Goal: Use online tool/utility: Utilize a website feature to perform a specific function

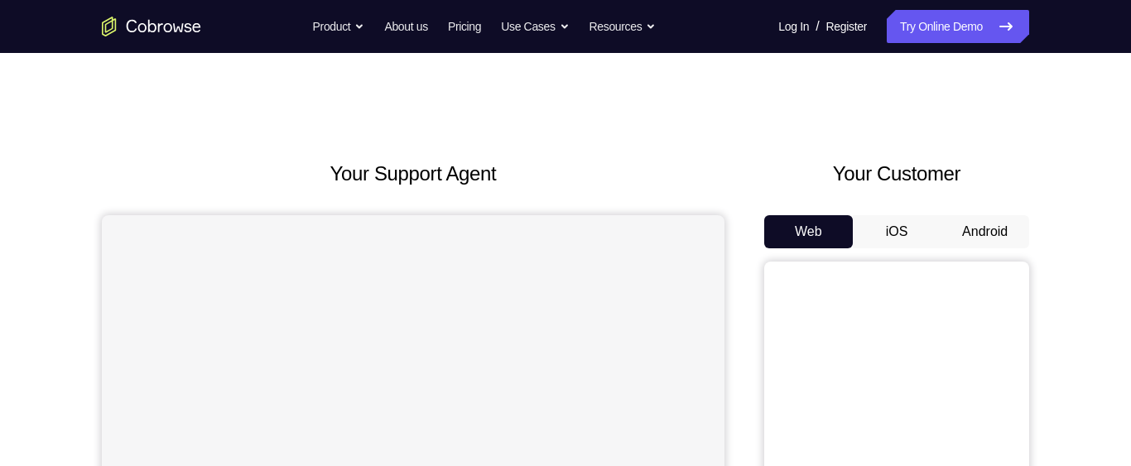
click at [992, 237] on button "Android" at bounding box center [985, 231] width 89 height 33
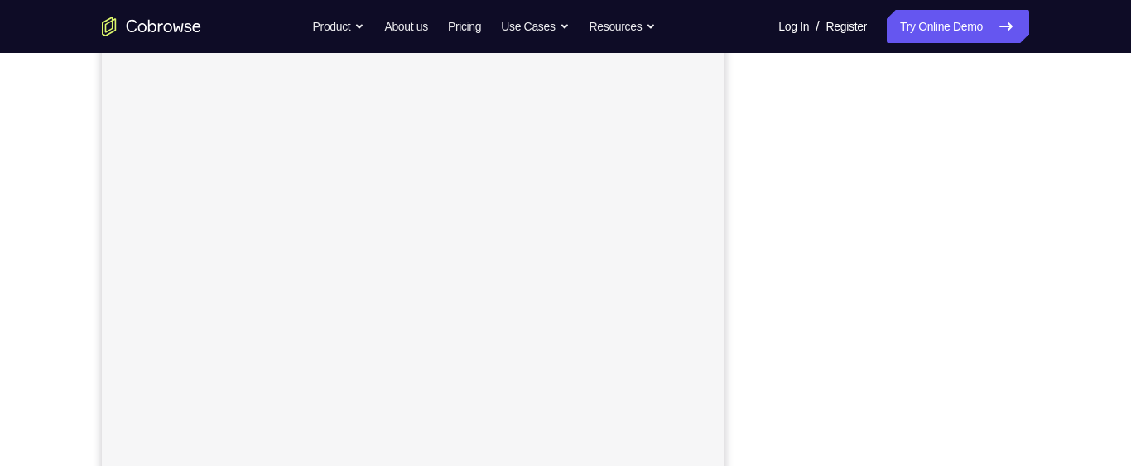
scroll to position [254, 0]
click at [948, 30] on link "Try Online Demo" at bounding box center [958, 26] width 142 height 33
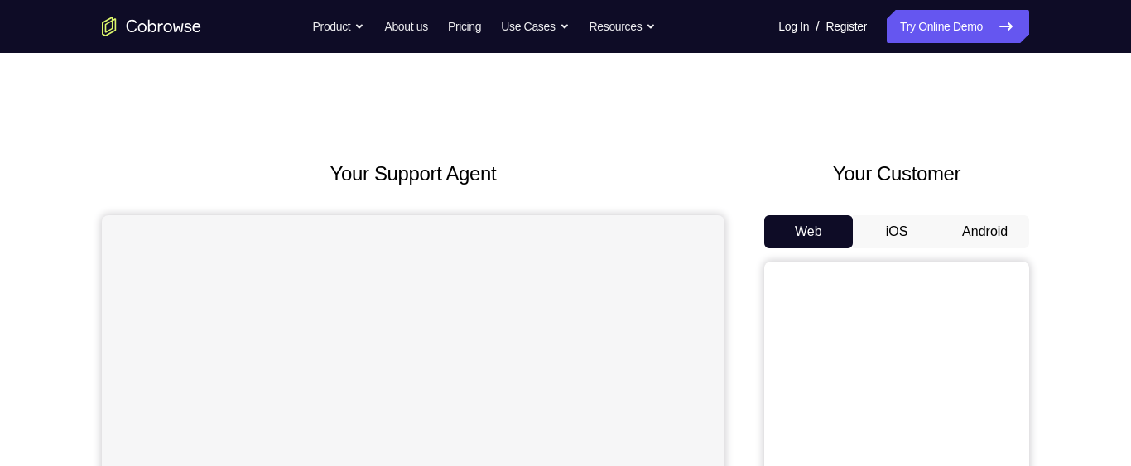
click at [992, 224] on button "Android" at bounding box center [985, 231] width 89 height 33
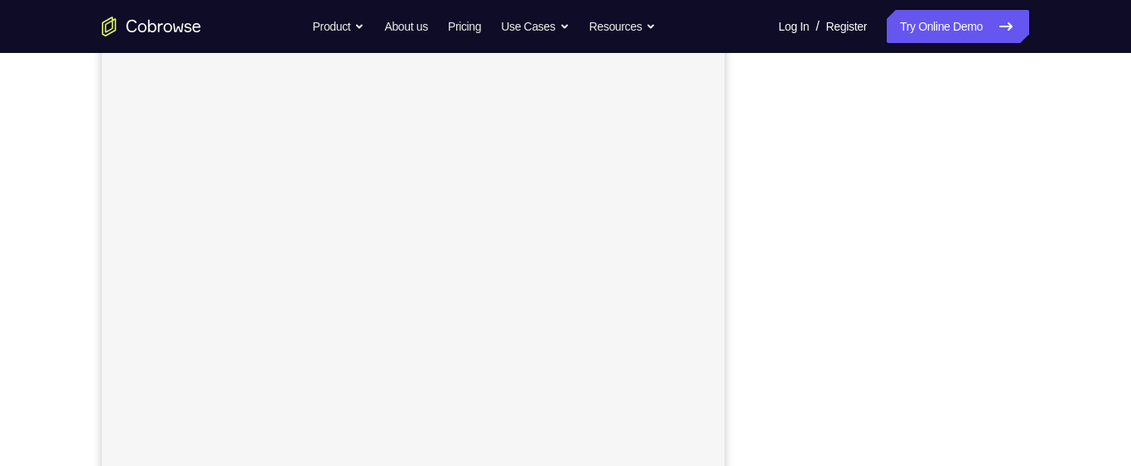
scroll to position [310, 0]
click at [944, 7] on nav "Go back Powerful, Flexible and Trustworthy. Avoid all extra friction for both A…" at bounding box center [565, 26] width 1131 height 53
click at [977, 26] on link "Try Online Demo" at bounding box center [958, 26] width 142 height 33
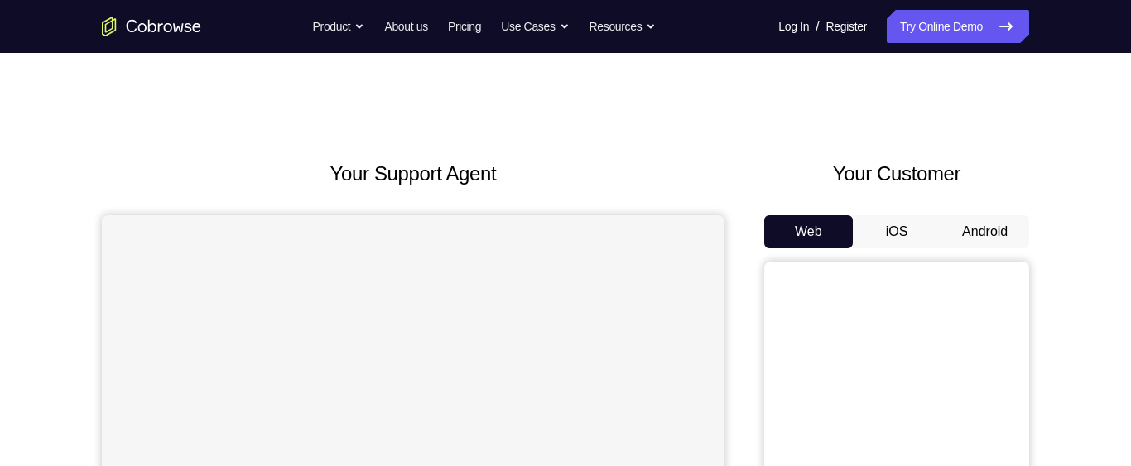
click at [986, 235] on button "Android" at bounding box center [985, 231] width 89 height 33
click at [988, 224] on button "Android" at bounding box center [985, 231] width 89 height 33
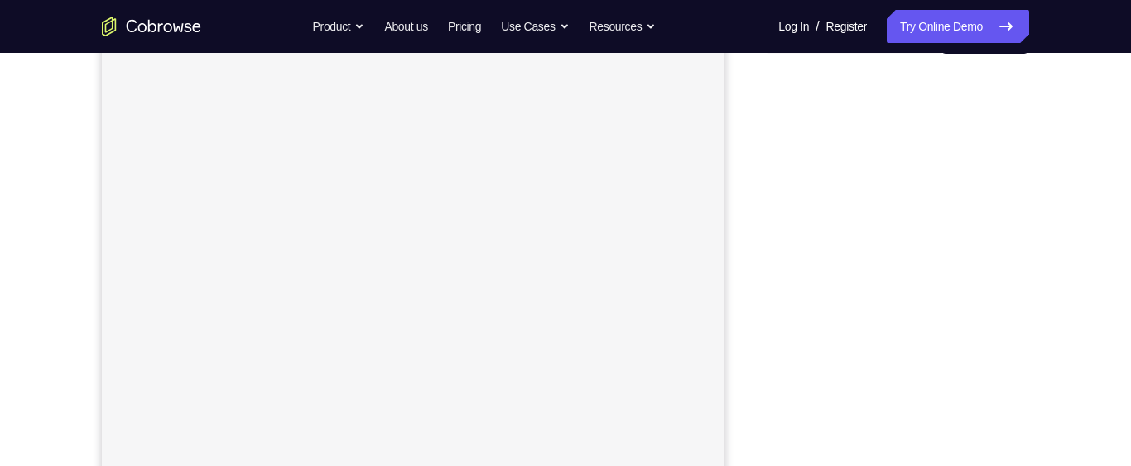
scroll to position [194, 0]
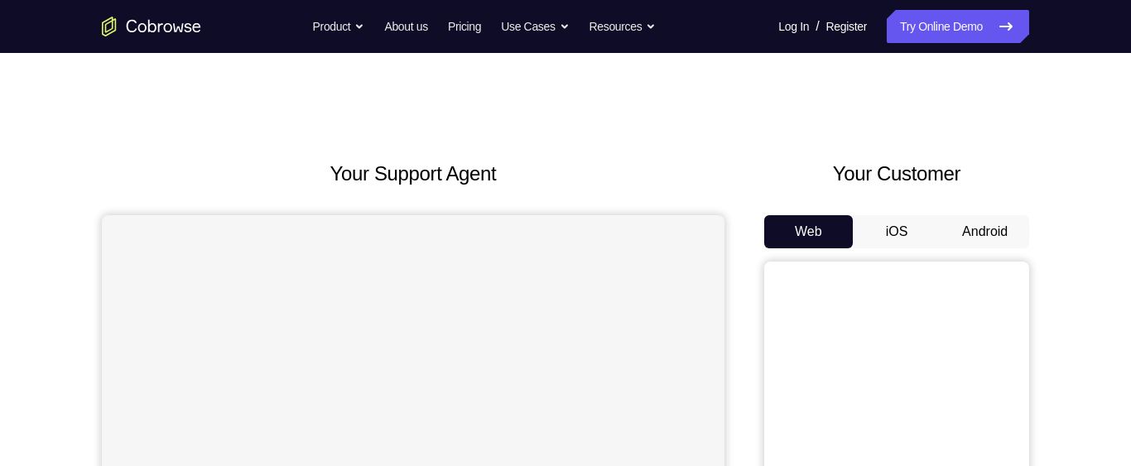
click at [992, 233] on button "Android" at bounding box center [985, 231] width 89 height 33
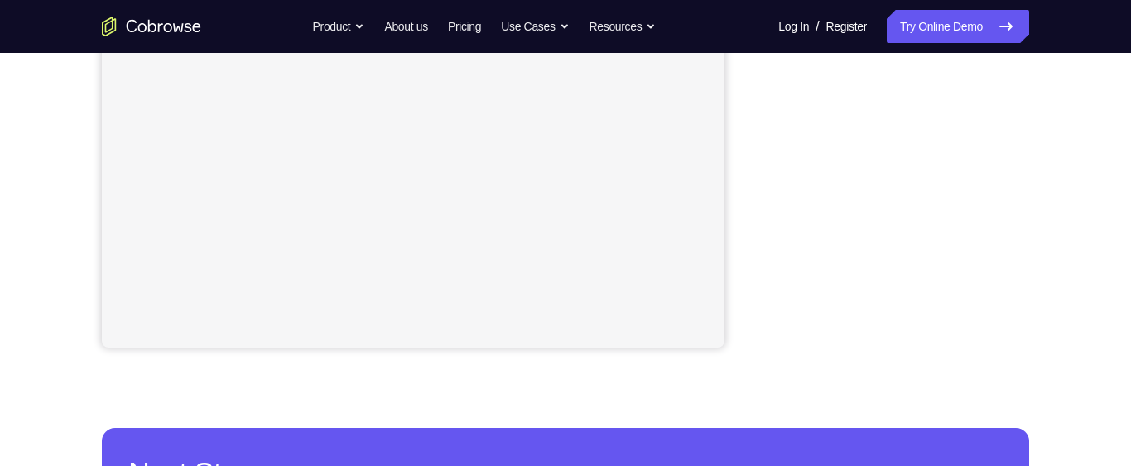
scroll to position [421, 0]
